Goal: Information Seeking & Learning: Learn about a topic

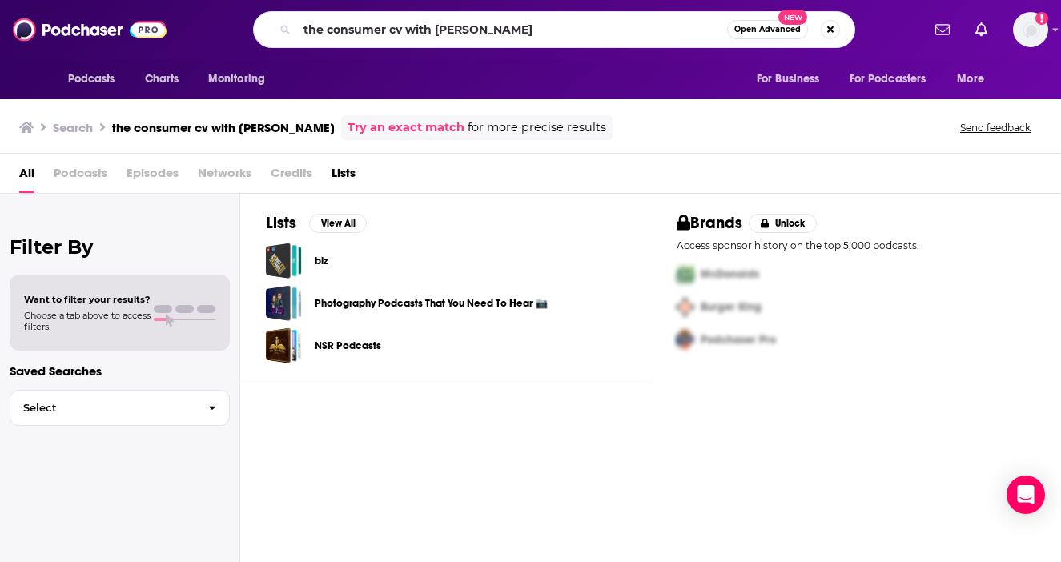
drag, startPoint x: 512, startPoint y: 30, endPoint x: 388, endPoint y: 33, distance: 124.2
click at [389, 33] on input "the consumer cv with [PERSON_NAME]" at bounding box center [512, 30] width 430 height 26
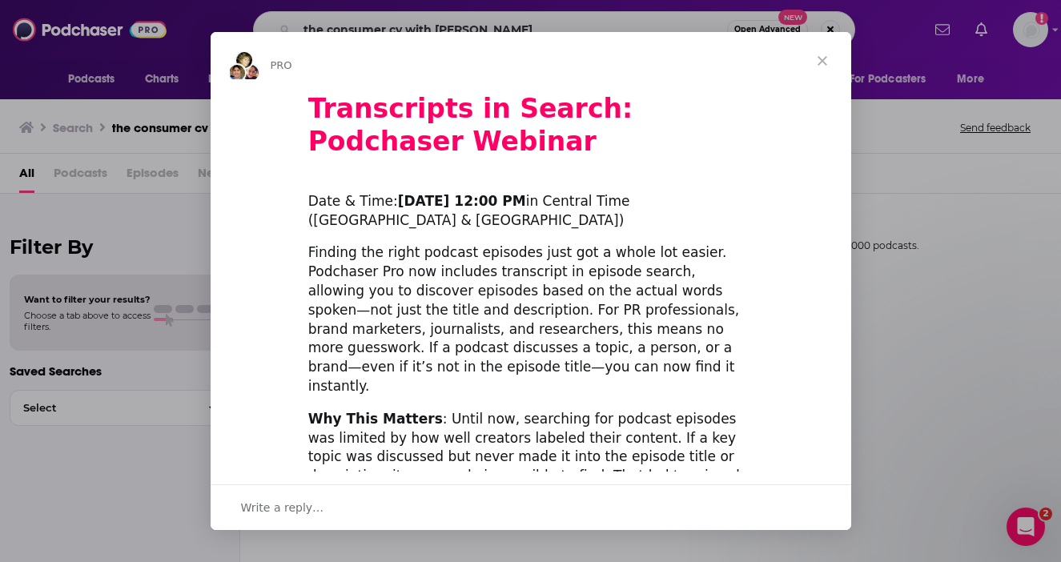
click at [824, 61] on span "Close" at bounding box center [823, 61] width 58 height 58
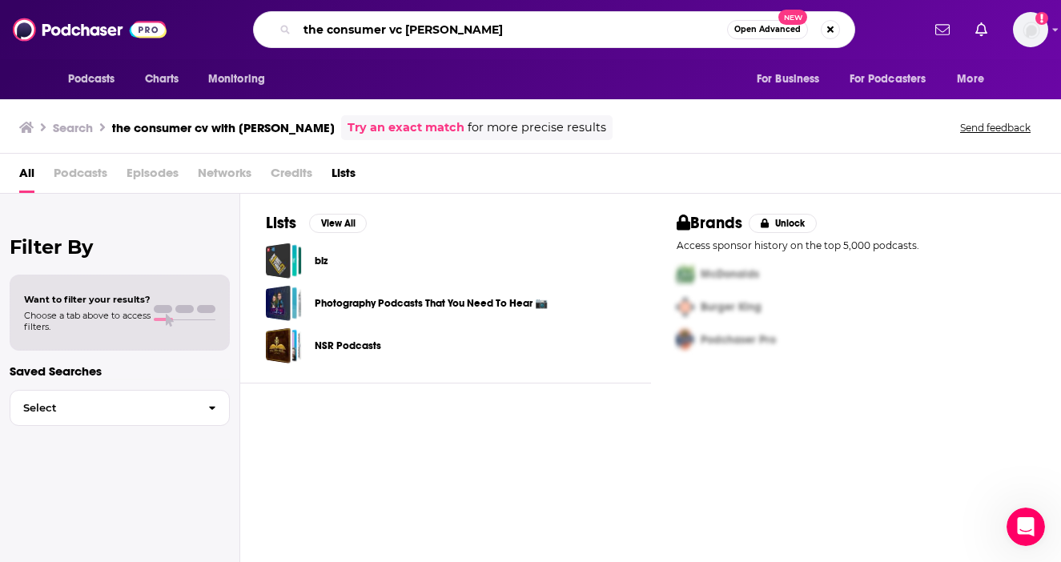
click at [555, 21] on input "the consumer vc [PERSON_NAME]" at bounding box center [512, 30] width 430 height 26
type input "the consumer vc [PERSON_NAME]"
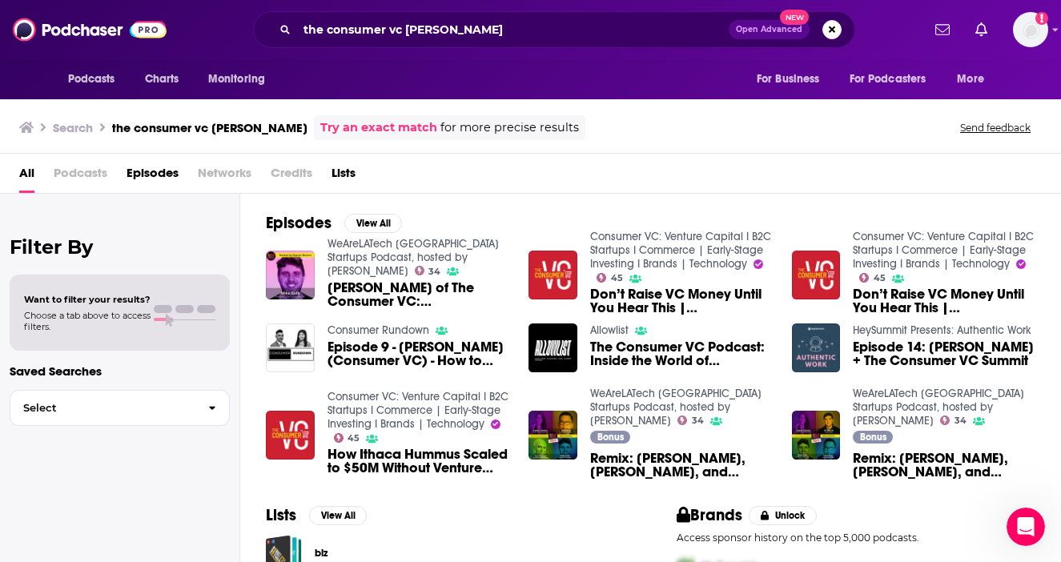
click at [564, 268] on img "Don’t Raise VC Money Until You Hear This | Mike Gelb with Shamin Walsh | Consum…" at bounding box center [553, 275] width 49 height 49
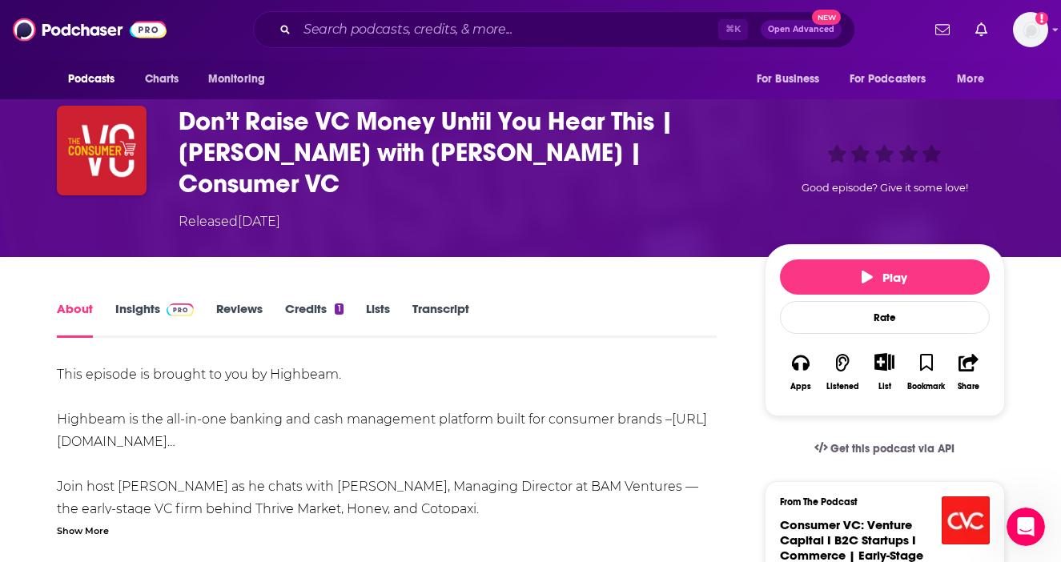
scroll to position [79, 0]
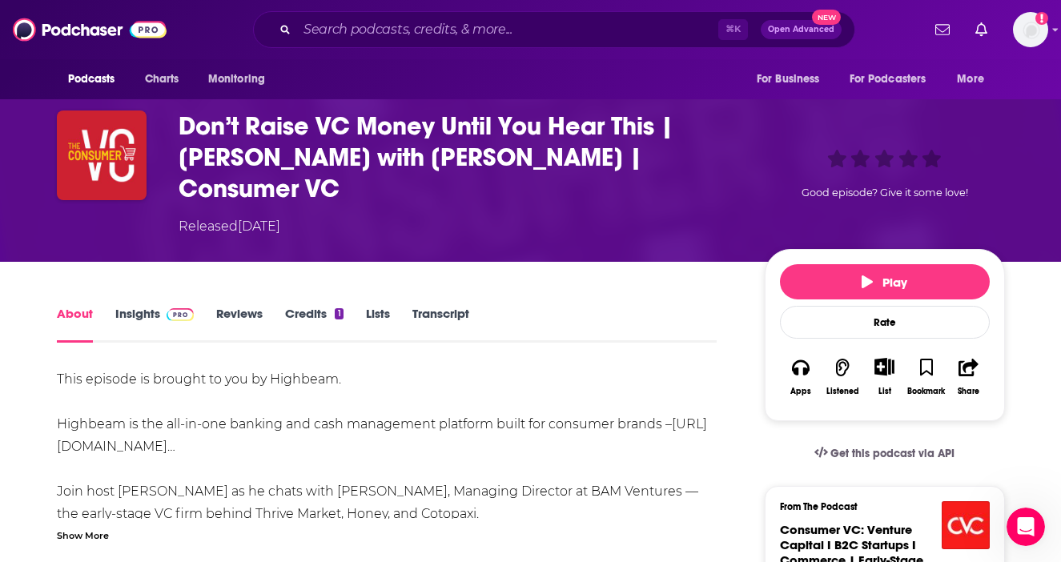
click at [137, 306] on link "Insights" at bounding box center [154, 324] width 79 height 37
